Goal: Navigation & Orientation: Find specific page/section

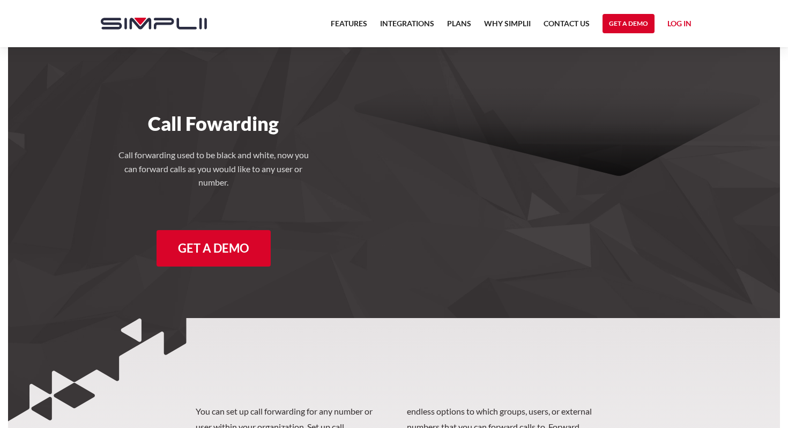
click at [679, 27] on link "Log in" at bounding box center [679, 25] width 24 height 16
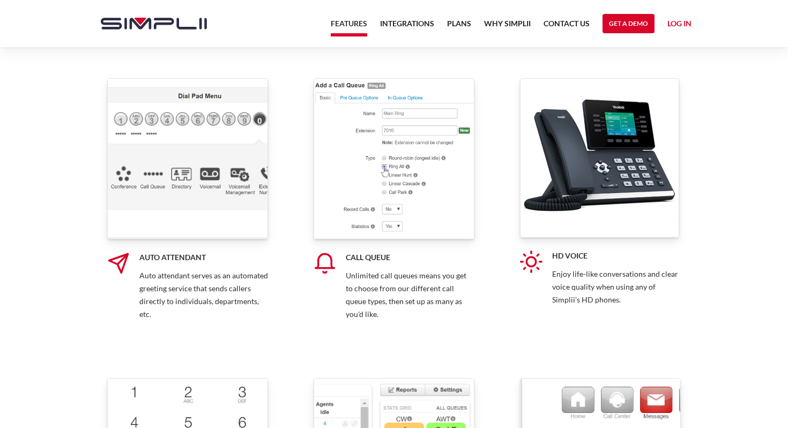
scroll to position [2639, 0]
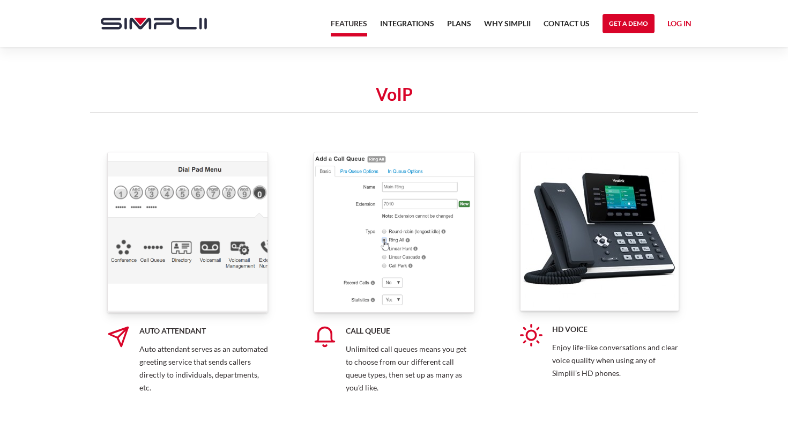
click at [211, 216] on img at bounding box center [187, 232] width 161 height 161
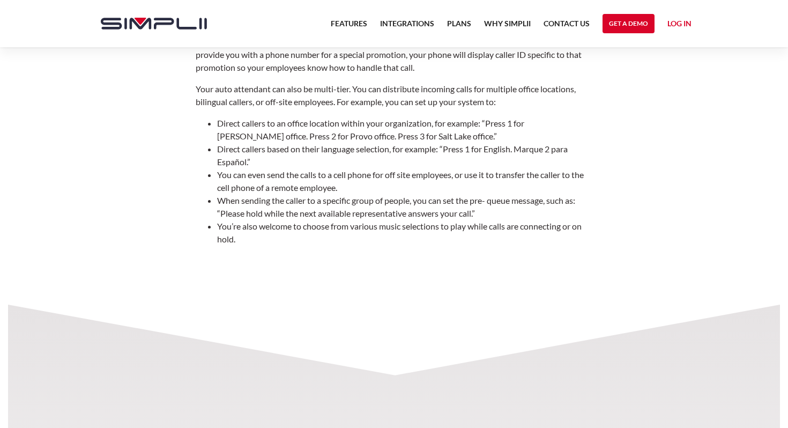
scroll to position [965, 0]
